Goal: Task Accomplishment & Management: Use online tool/utility

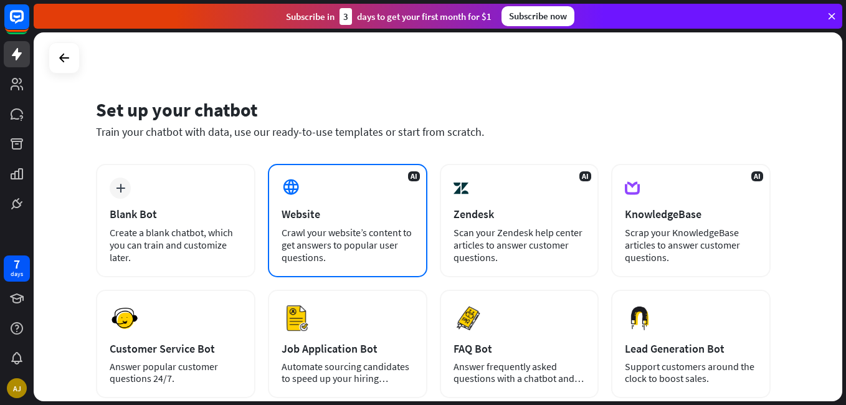
click at [296, 208] on div "Website" at bounding box center [348, 214] width 132 height 14
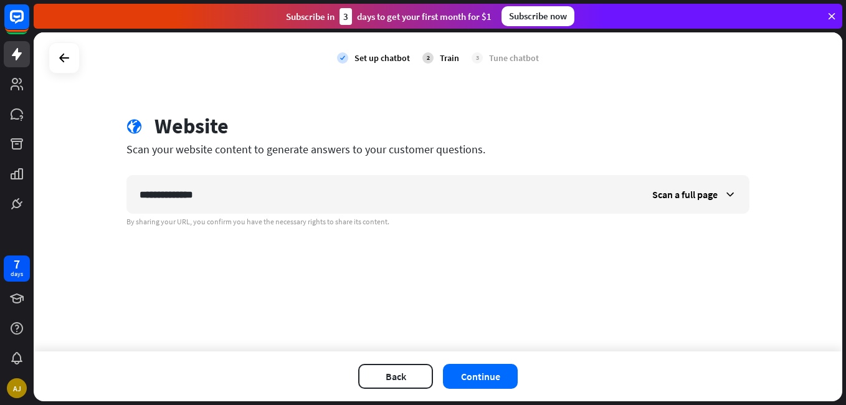
type input "**********"
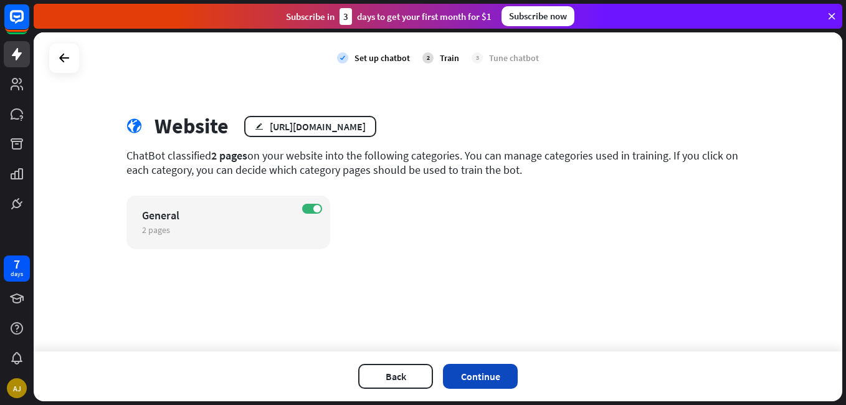
click at [487, 376] on button "Continue" at bounding box center [480, 376] width 75 height 25
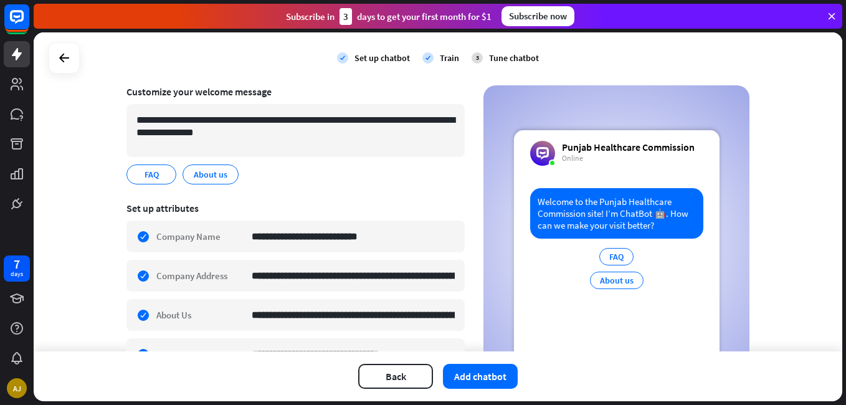
scroll to position [93, 0]
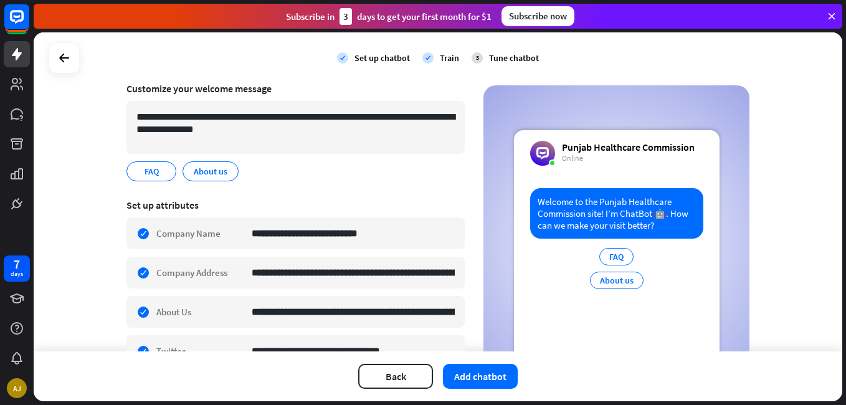
click at [615, 257] on div "FAQ" at bounding box center [616, 256] width 34 height 17
click at [481, 376] on button "Add chatbot" at bounding box center [480, 376] width 75 height 25
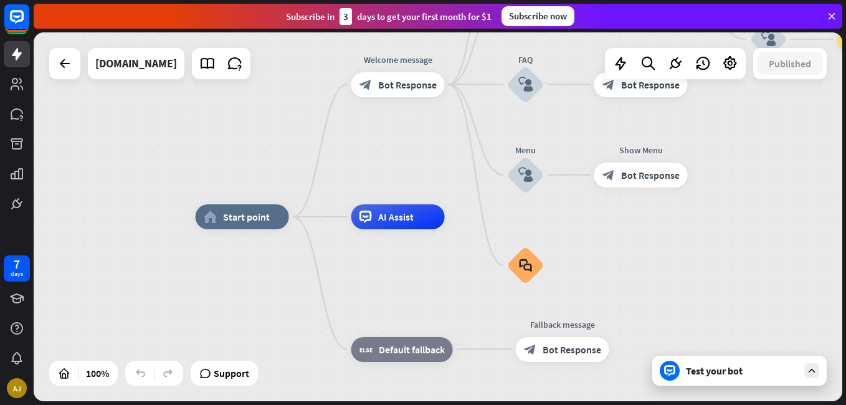
click at [737, 366] on div "Test your bot" at bounding box center [742, 370] width 112 height 12
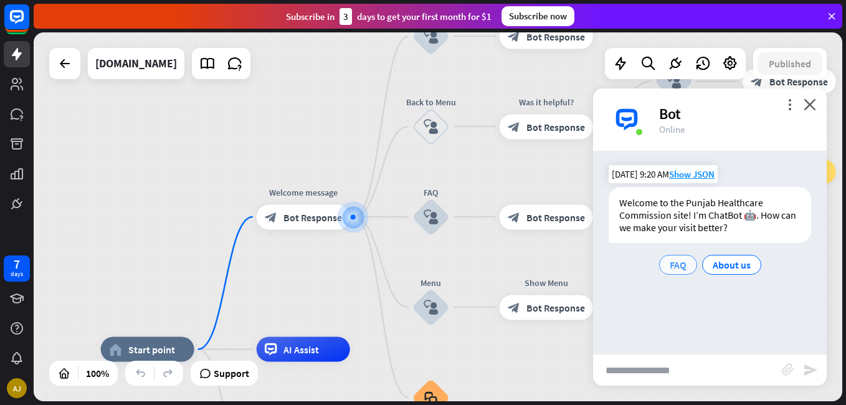
click at [684, 267] on span "FAQ" at bounding box center [678, 264] width 17 height 12
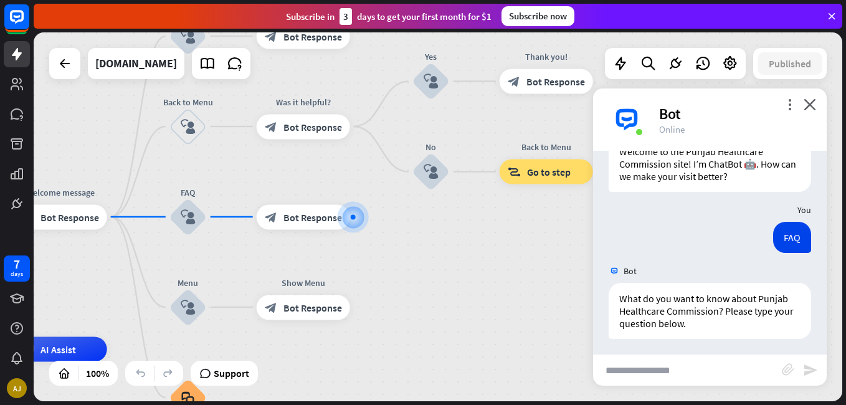
scroll to position [55, 0]
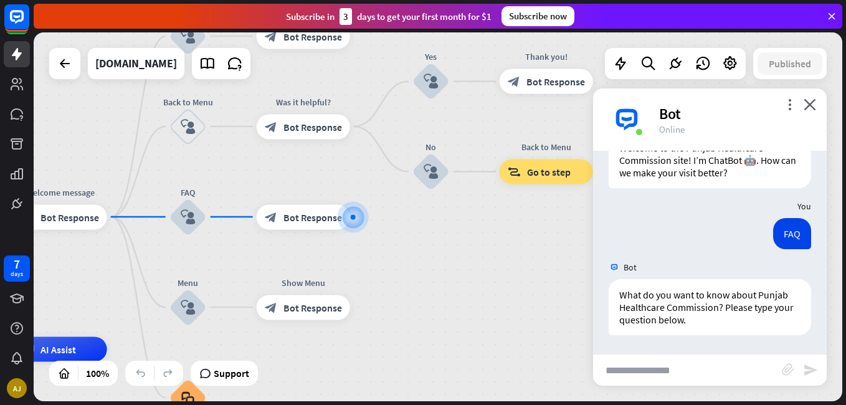
click at [671, 376] on input "text" at bounding box center [687, 369] width 189 height 31
type input "**********"
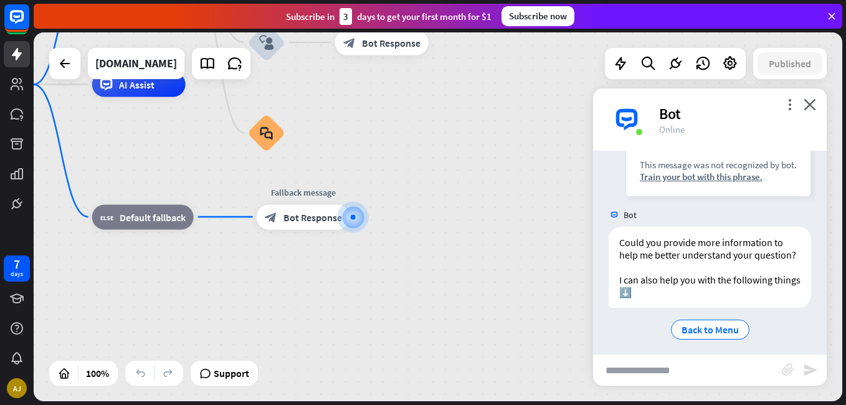
scroll to position [338, 0]
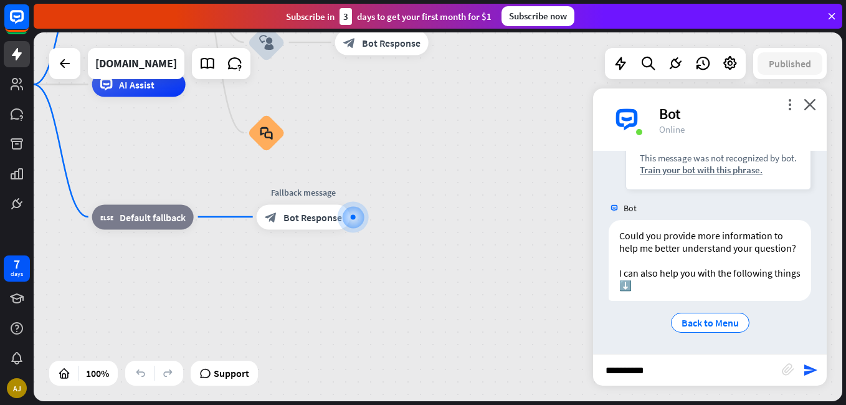
type input "**********"
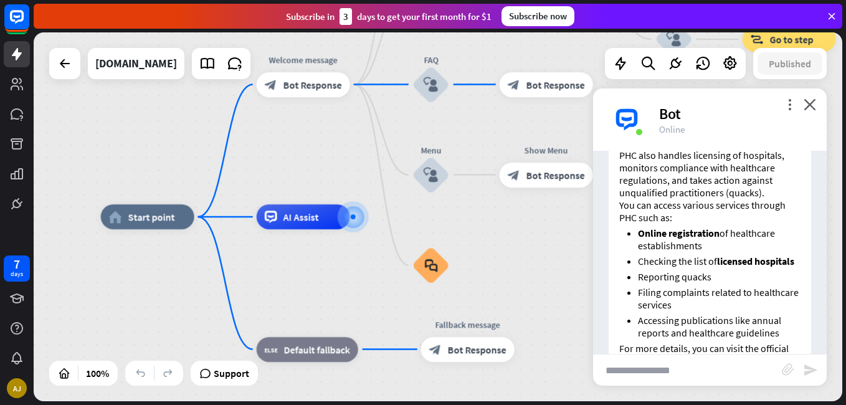
scroll to position [526, 0]
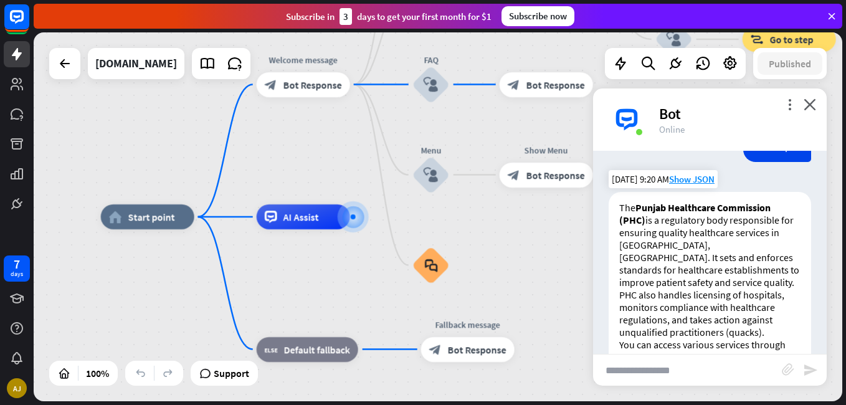
drag, startPoint x: 734, startPoint y: 321, endPoint x: 618, endPoint y: 219, distance: 154.9
click at [618, 219] on div "The Punjab Healthcare Commission (PHC) is a regulatory body responsible for ens…" at bounding box center [709, 354] width 202 height 324
copy div "The Punjab Healthcare Commission (PHC) is a regulatory body responsible for ens…"
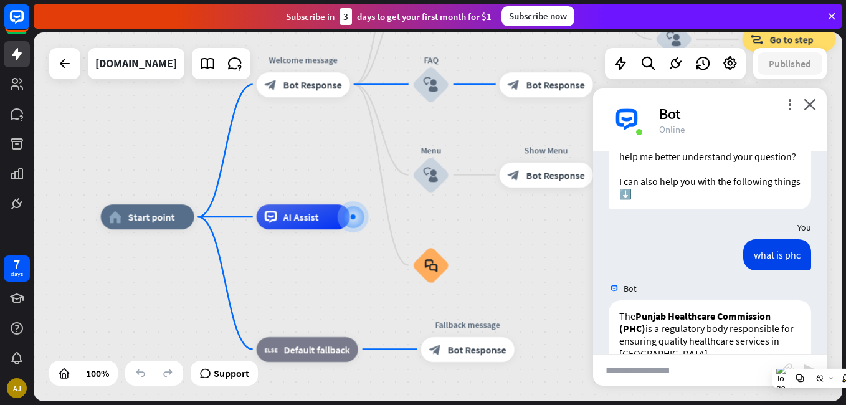
scroll to position [400, 0]
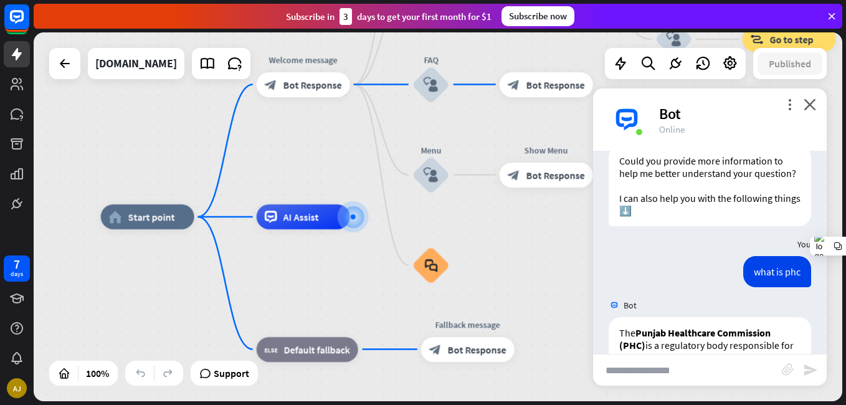
click at [655, 222] on div "Could you provide more information to help me better understand your question? …" at bounding box center [709, 185] width 202 height 81
click at [652, 222] on div "Could you provide more information to help me better understand your question? …" at bounding box center [709, 185] width 202 height 81
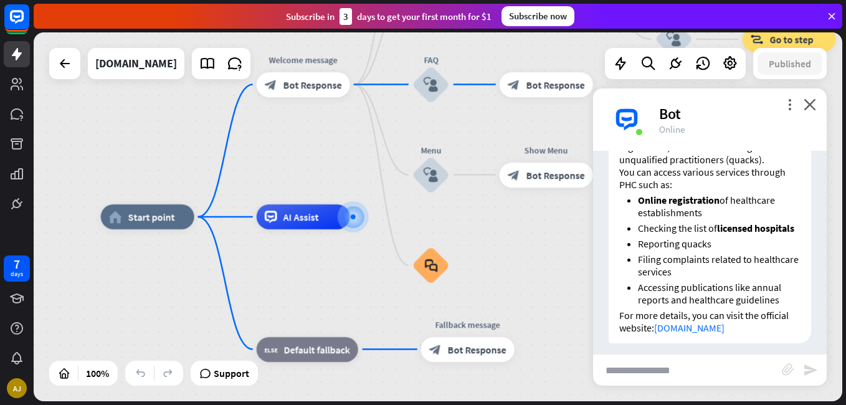
scroll to position [731, 0]
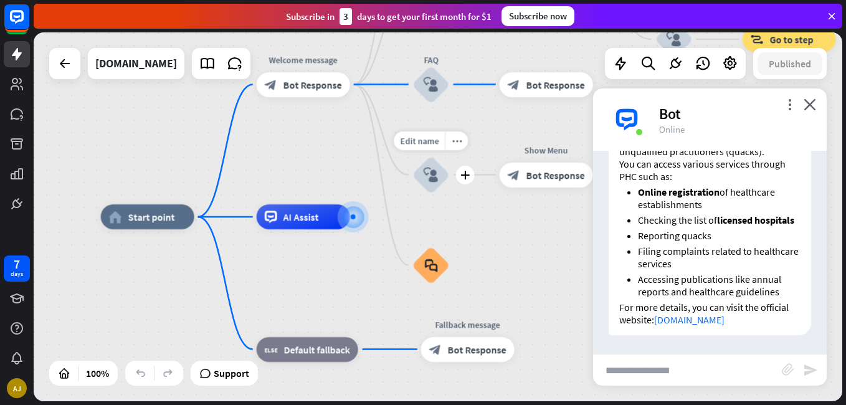
click at [434, 174] on icon "block_user_input" at bounding box center [431, 175] width 15 height 15
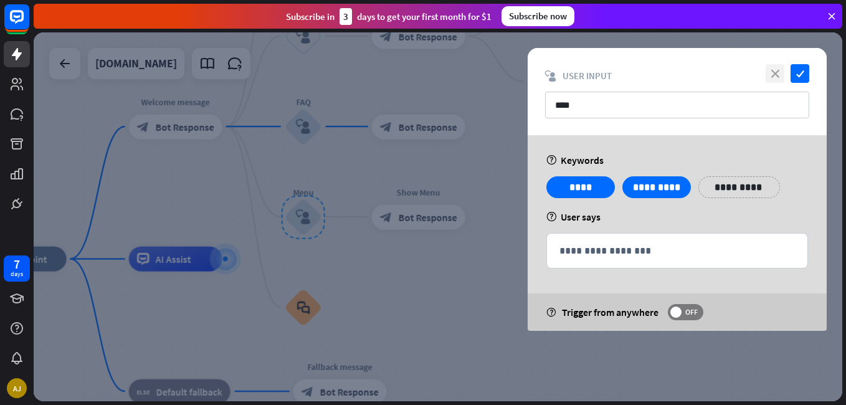
click at [774, 72] on icon "close" at bounding box center [774, 73] width 19 height 19
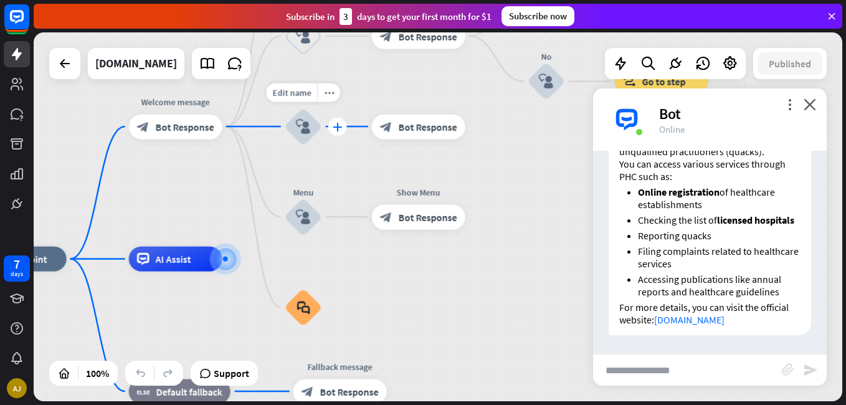
click at [336, 125] on icon "plus" at bounding box center [337, 126] width 9 height 9
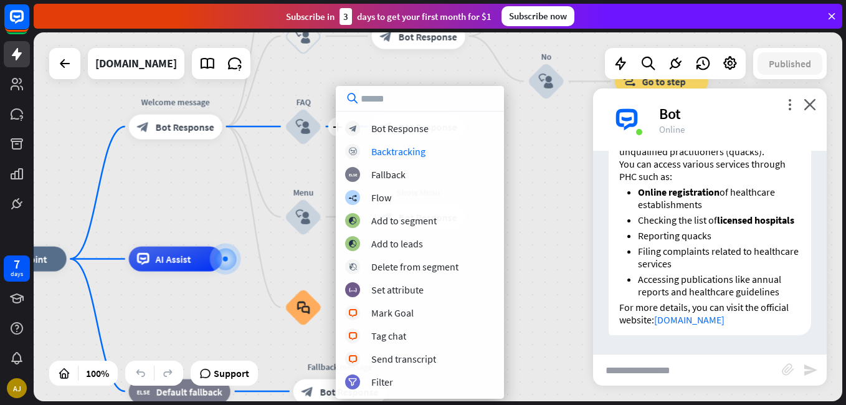
click at [542, 186] on div "home_2 Start point Welcome message block_bot_response Bot Response About us blo…" at bounding box center [438, 216] width 808 height 369
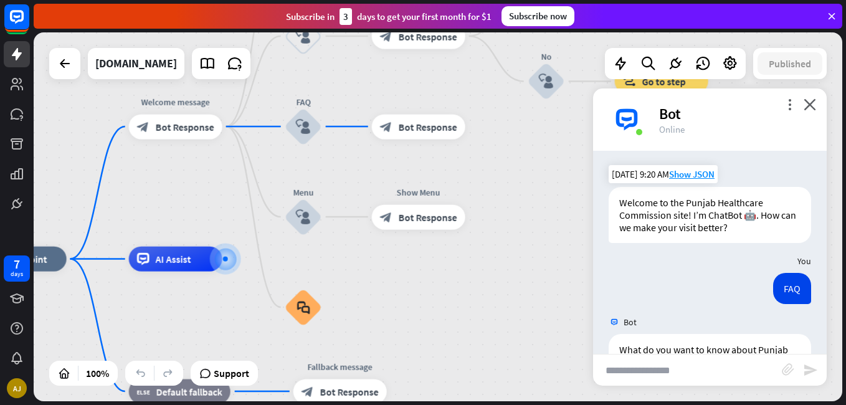
scroll to position [731, 0]
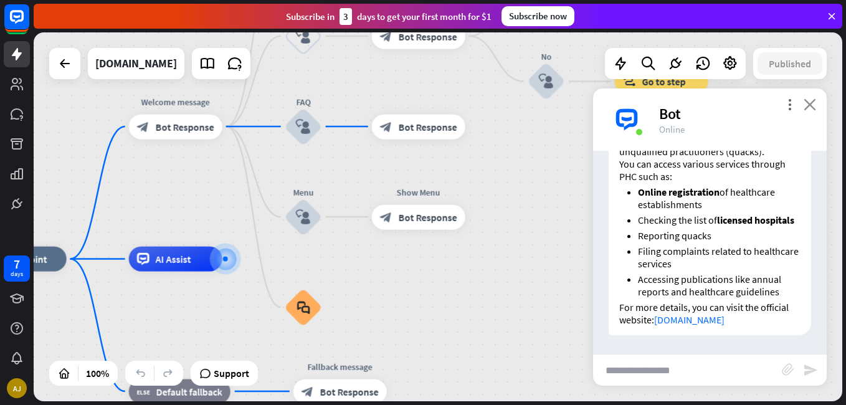
click at [813, 102] on icon "close" at bounding box center [809, 104] width 12 height 12
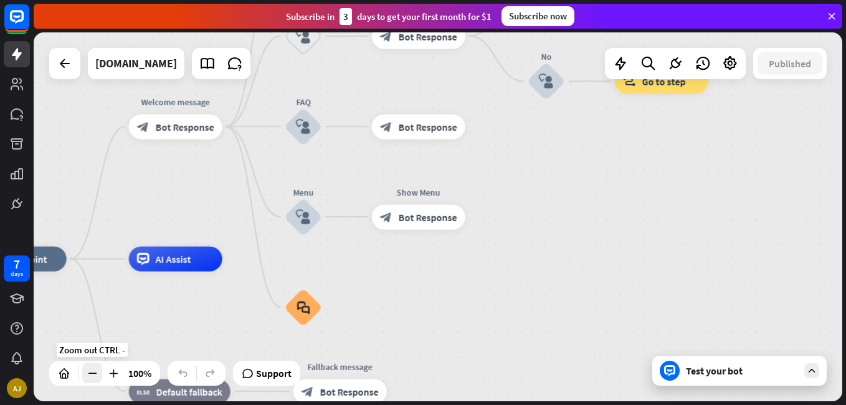
click at [90, 375] on icon at bounding box center [92, 373] width 12 height 12
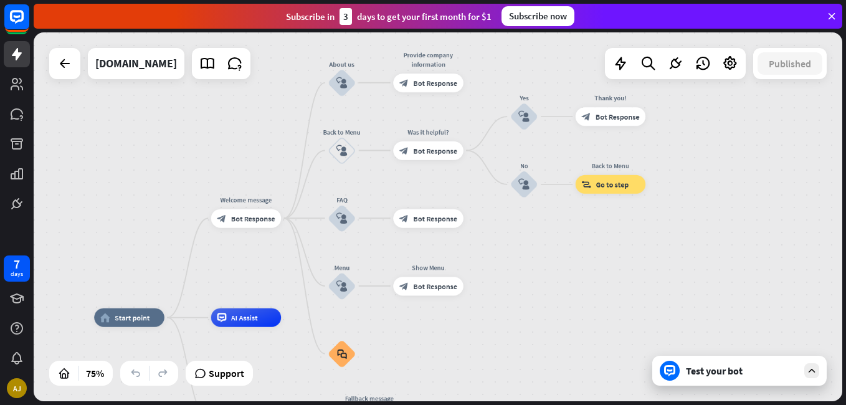
drag, startPoint x: 594, startPoint y: 237, endPoint x: 599, endPoint y: 306, distance: 69.3
click at [599, 306] on div "home_2 Start point Welcome message block_bot_response Bot Response About us blo…" at bounding box center [438, 216] width 808 height 369
click at [755, 362] on div "Test your bot" at bounding box center [739, 371] width 174 height 30
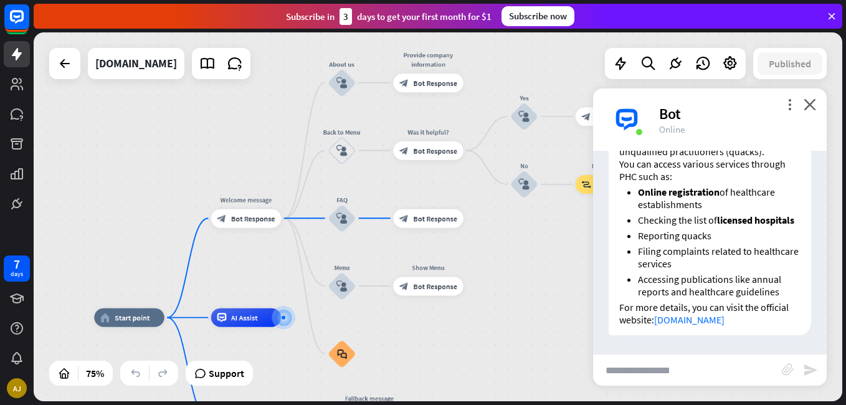
click at [701, 369] on input "text" at bounding box center [687, 369] width 189 height 31
type input "**"
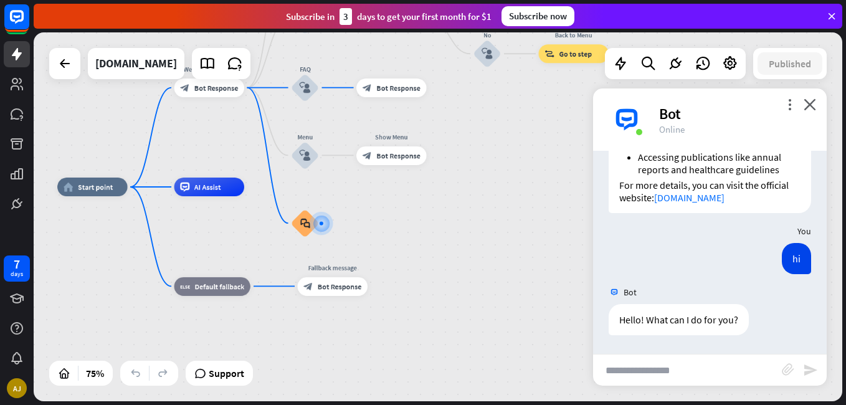
scroll to position [853, 0]
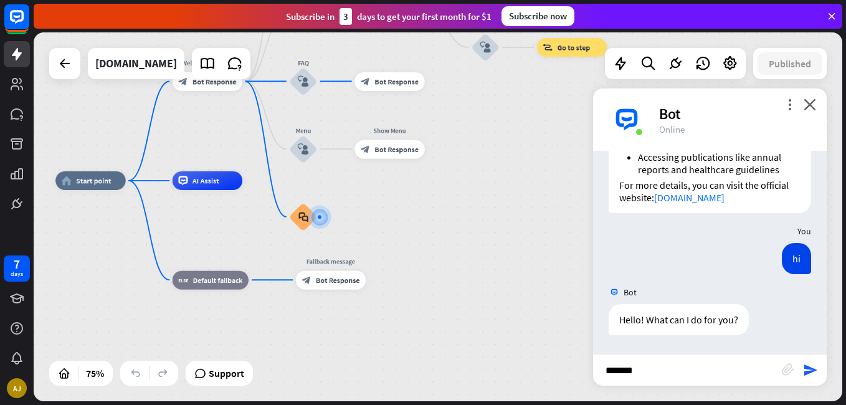
type input "********"
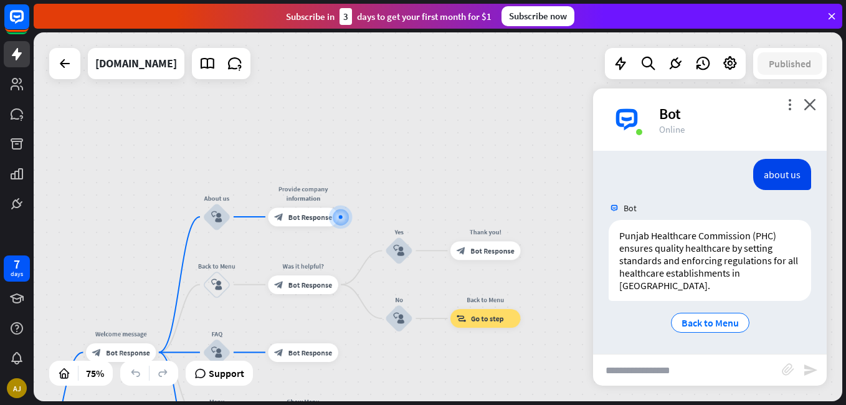
scroll to position [1047, 0]
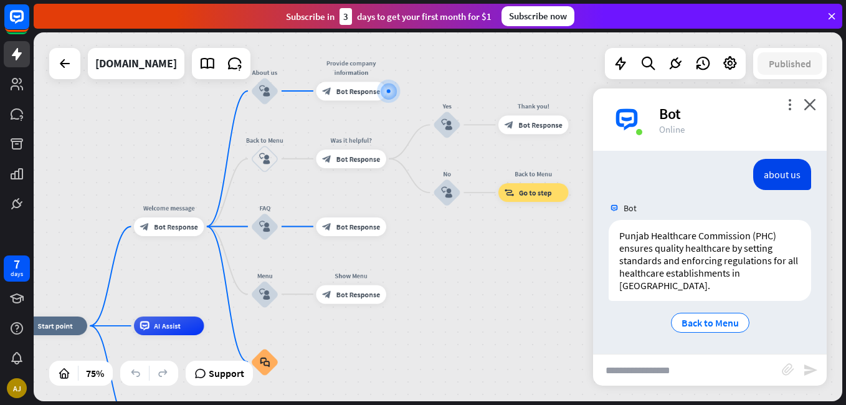
drag, startPoint x: 467, startPoint y: 196, endPoint x: 515, endPoint y: 70, distance: 134.6
click at [515, 70] on div "home_2 Start point Welcome message block_bot_response Bot Response About us blo…" at bounding box center [438, 216] width 808 height 369
click at [805, 108] on icon "close" at bounding box center [809, 104] width 12 height 12
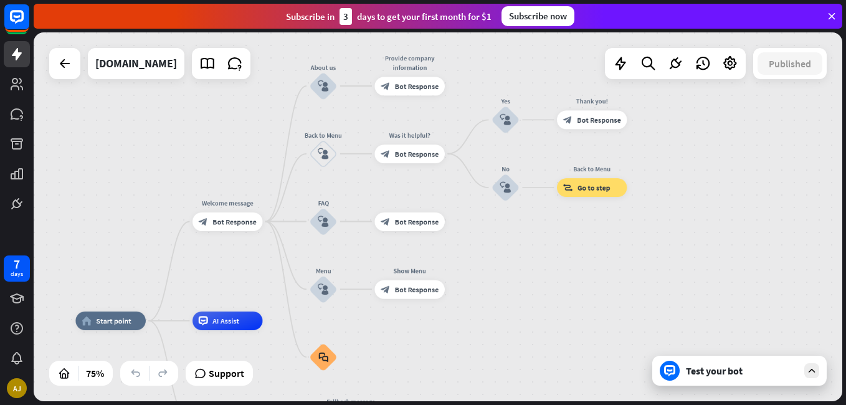
drag, startPoint x: 553, startPoint y: 295, endPoint x: 612, endPoint y: 290, distance: 58.8
click at [612, 290] on div "home_2 Start point Welcome message block_bot_response Bot Response About us blo…" at bounding box center [438, 216] width 808 height 369
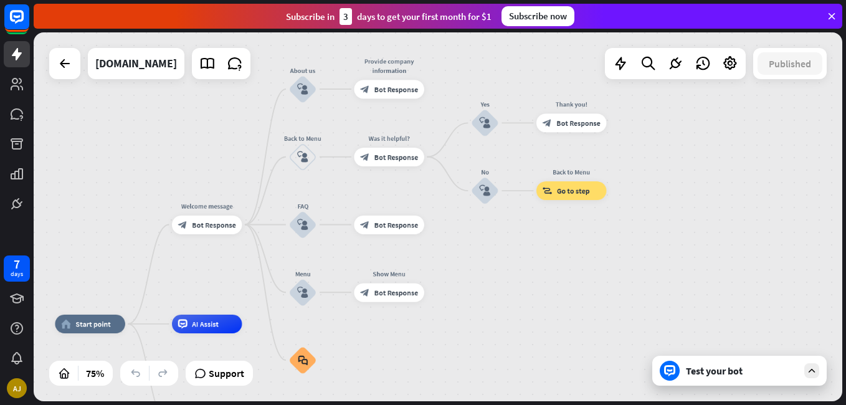
drag, startPoint x: 722, startPoint y: 274, endPoint x: 701, endPoint y: 279, distance: 21.8
click at [701, 279] on div "home_2 Start point Welcome message block_bot_response Bot Response About us blo…" at bounding box center [438, 216] width 808 height 369
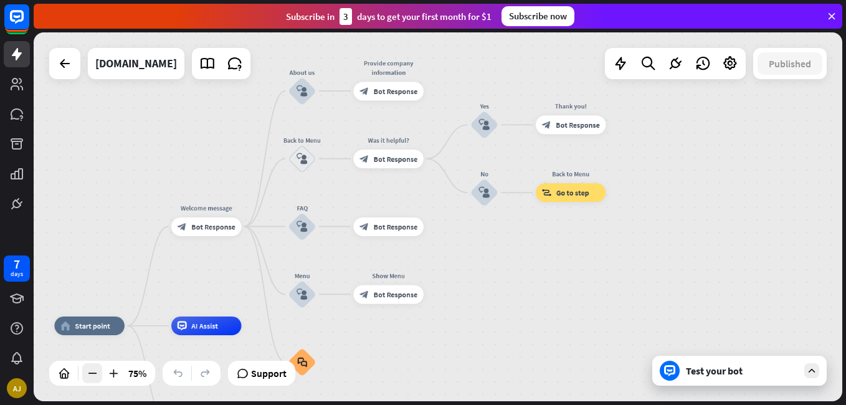
click at [87, 375] on icon at bounding box center [92, 373] width 12 height 12
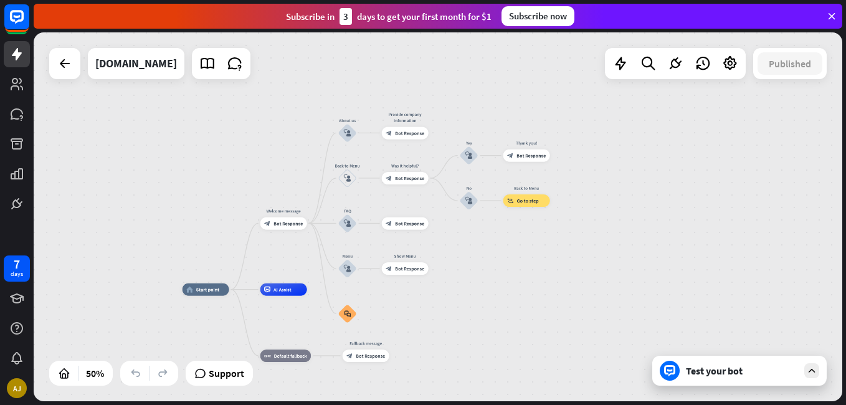
click at [501, 290] on div "home_2 Start point Welcome message block_bot_response Bot Response About us blo…" at bounding box center [384, 382] width 404 height 184
click at [296, 212] on div "more_horiz" at bounding box center [296, 208] width 12 height 9
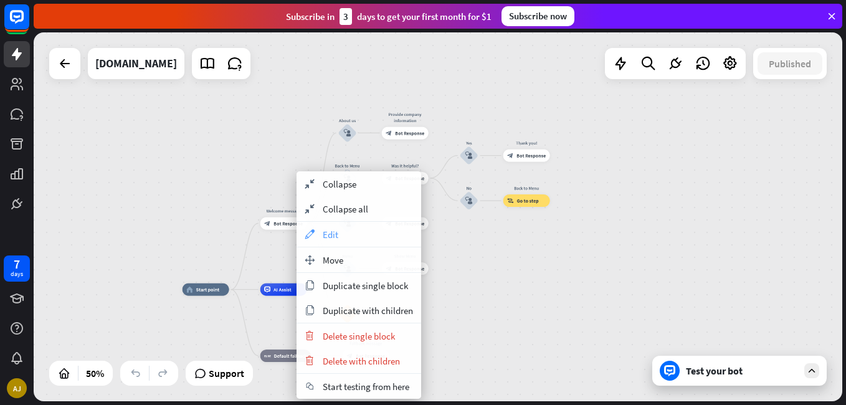
click at [313, 224] on div "appearance Edit" at bounding box center [358, 234] width 125 height 25
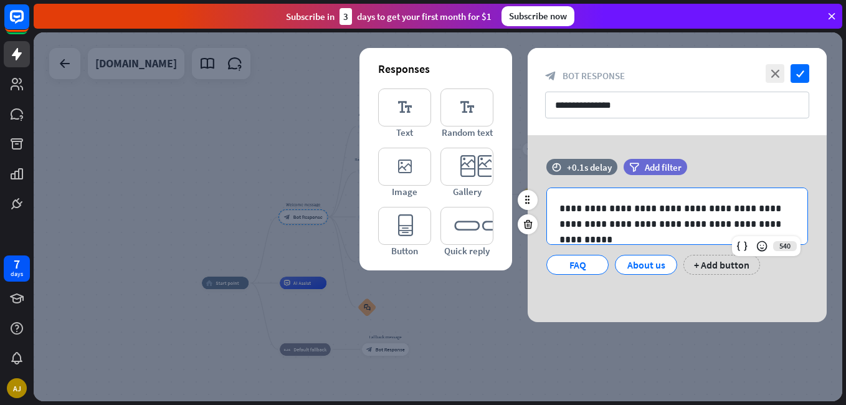
click at [610, 222] on p "**********" at bounding box center [676, 216] width 235 height 31
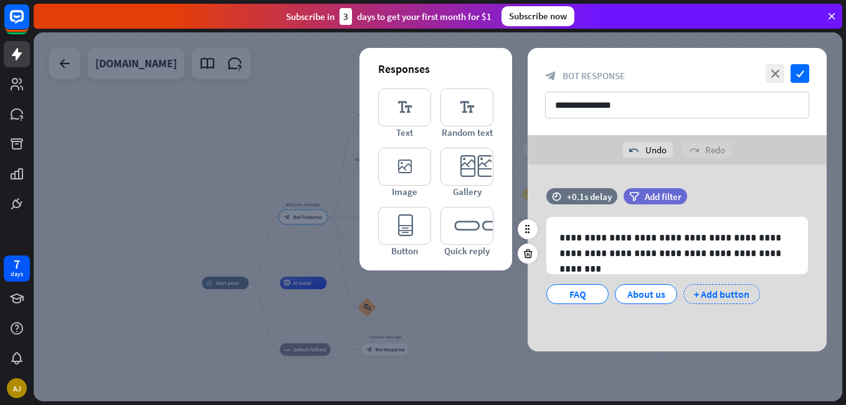
click at [721, 297] on div "+ Add button" at bounding box center [721, 294] width 77 height 20
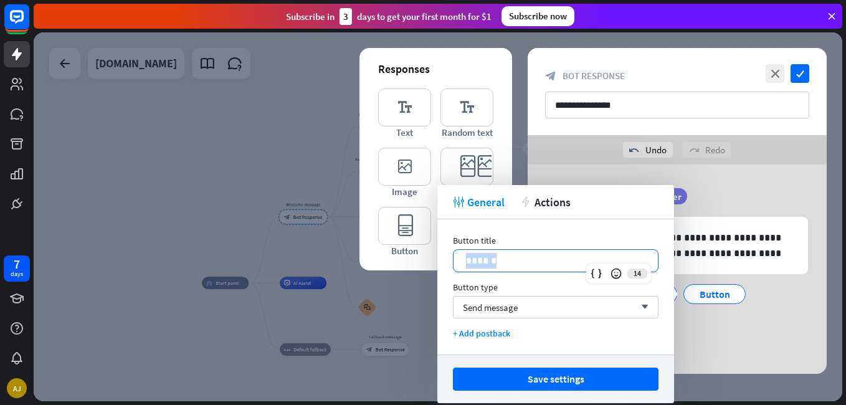
drag, startPoint x: 546, startPoint y: 258, endPoint x: 435, endPoint y: 243, distance: 111.9
click at [435, 243] on body "7 days [PERSON_NAME] close Product Help First steps Get started with ChatBot He…" at bounding box center [423, 202] width 846 height 405
drag, startPoint x: 518, startPoint y: 255, endPoint x: 460, endPoint y: 264, distance: 58.1
click at [460, 264] on div "******" at bounding box center [555, 261] width 204 height 22
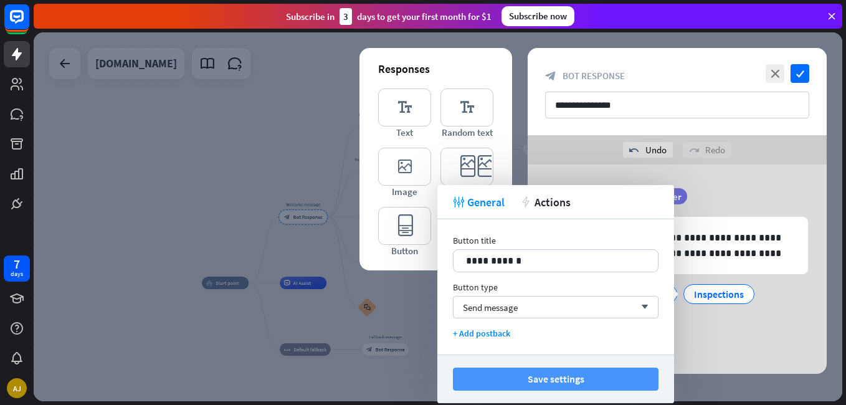
click at [526, 373] on button "Save settings" at bounding box center [556, 378] width 206 height 23
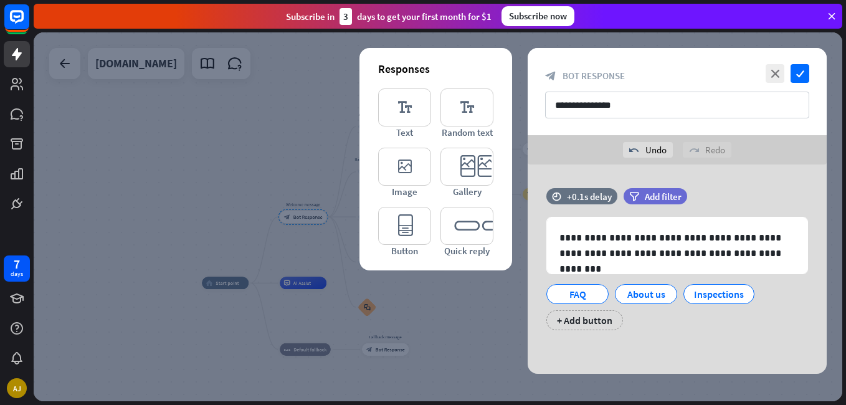
click at [224, 60] on div at bounding box center [438, 216] width 808 height 369
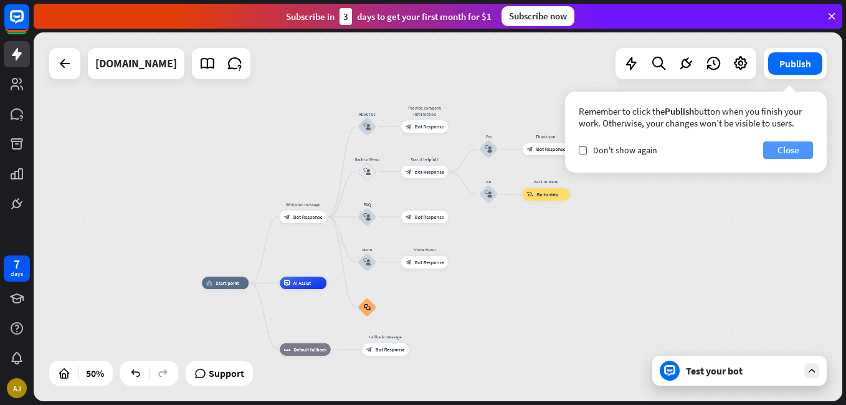
click at [800, 149] on button "Close" at bounding box center [788, 149] width 50 height 17
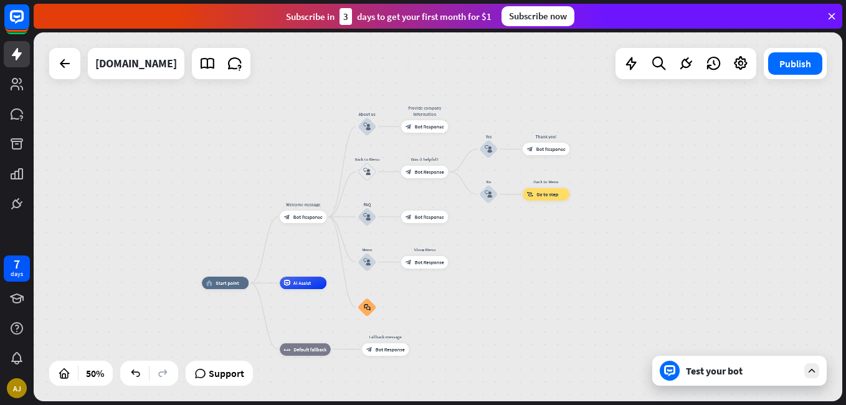
click at [800, 146] on div "home_2 Start point Welcome message block_bot_response Bot Response About us blo…" at bounding box center [438, 216] width 808 height 369
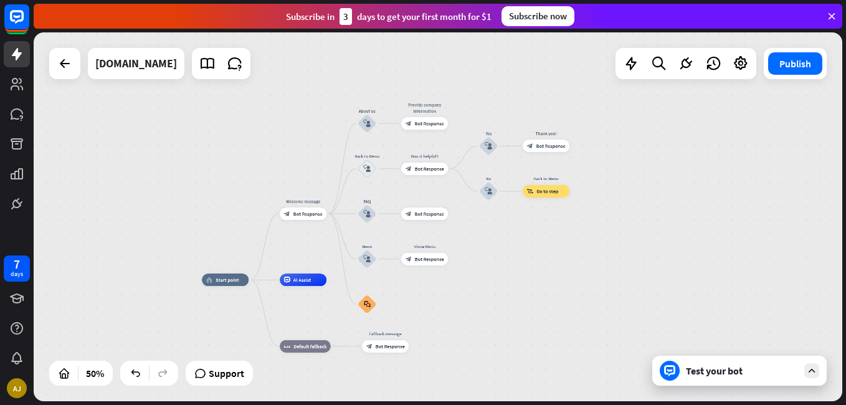
click at [800, 146] on div "home_2 Start point Welcome message block_bot_response Bot Response About us blo…" at bounding box center [438, 216] width 808 height 369
